Goal: Task Accomplishment & Management: Manage account settings

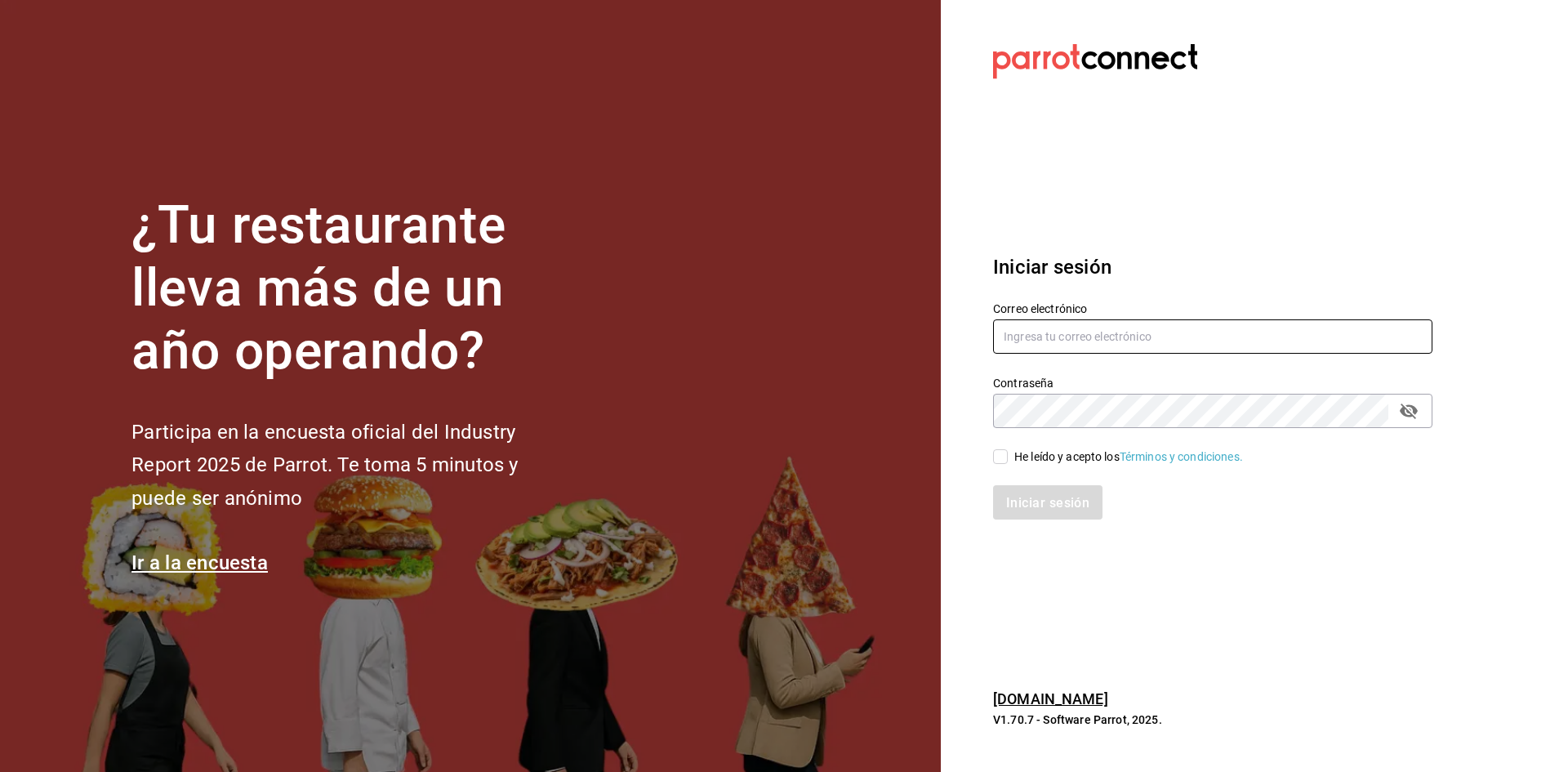
click at [1031, 332] on input "text" at bounding box center [1212, 337] width 439 height 35
type input "C"
type input "[EMAIL_ADDRESS][DOMAIN_NAME]"
click at [994, 461] on input "He leído y acepto los Términos y condiciones." at bounding box center [1001, 456] width 15 height 15
click at [1040, 509] on font "Iniciar sesión" at bounding box center [1048, 502] width 83 height 16
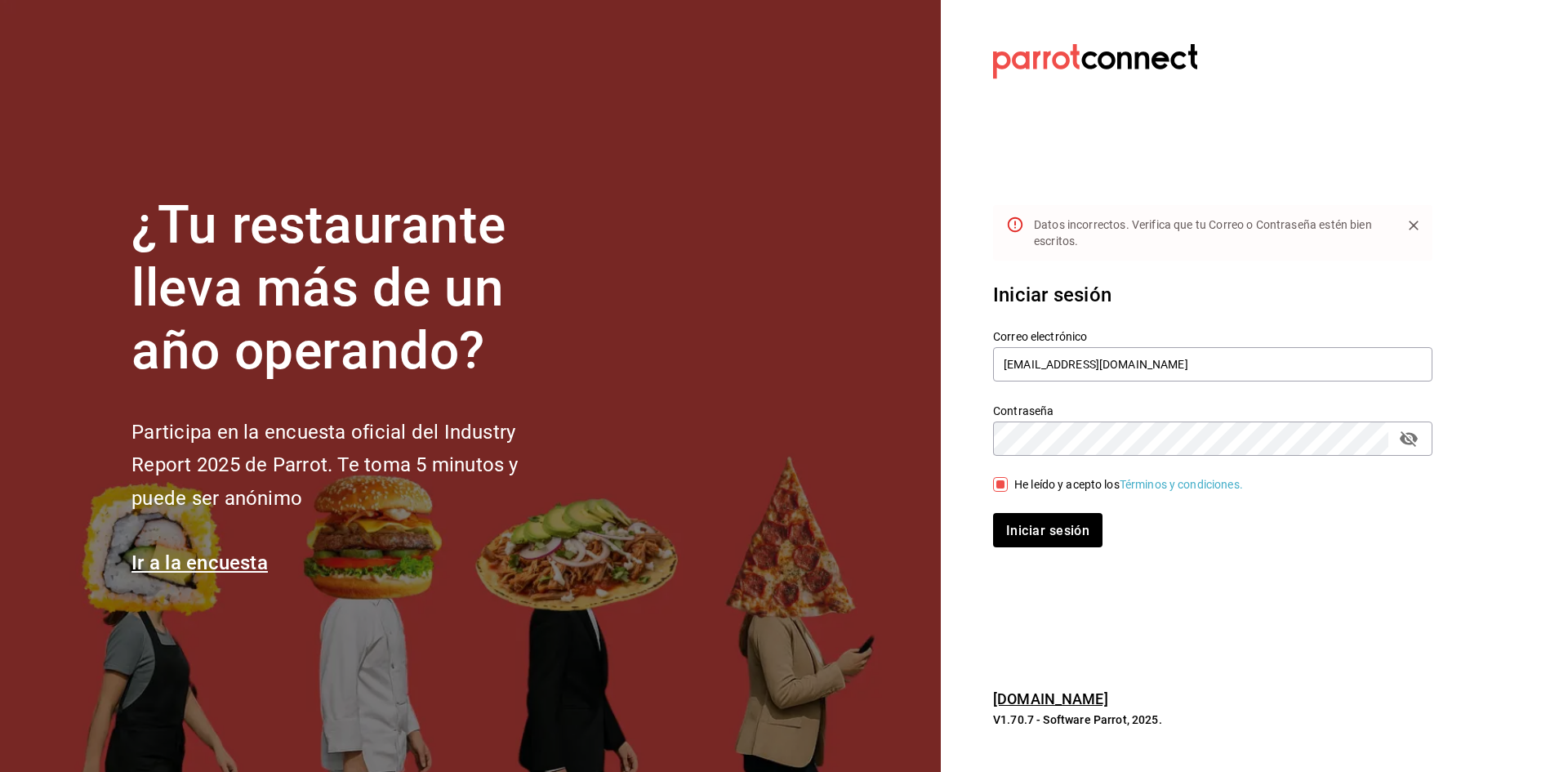
click at [1496, 324] on div "¿Tu restaurante lleva más de un año operando? Participa en la encuesta oficial …" at bounding box center [784, 386] width 1568 height 772
click at [1412, 228] on icon "Cerca" at bounding box center [1413, 226] width 16 height 16
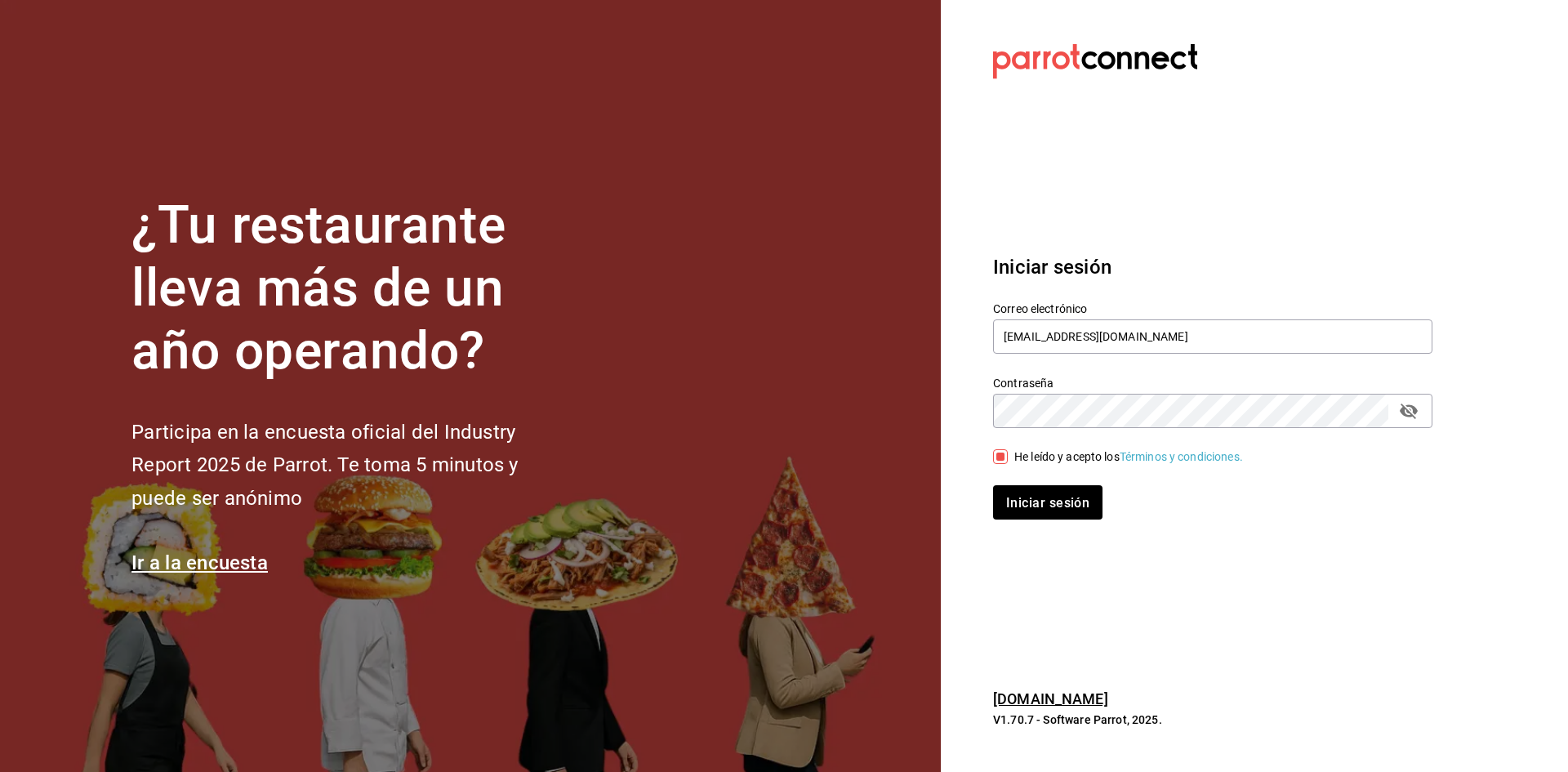
click at [1000, 457] on input "He leído y acepto los Términos y condiciones." at bounding box center [1001, 456] width 15 height 15
checkbox input "false"
